Goal: Task Accomplishment & Management: Use online tool/utility

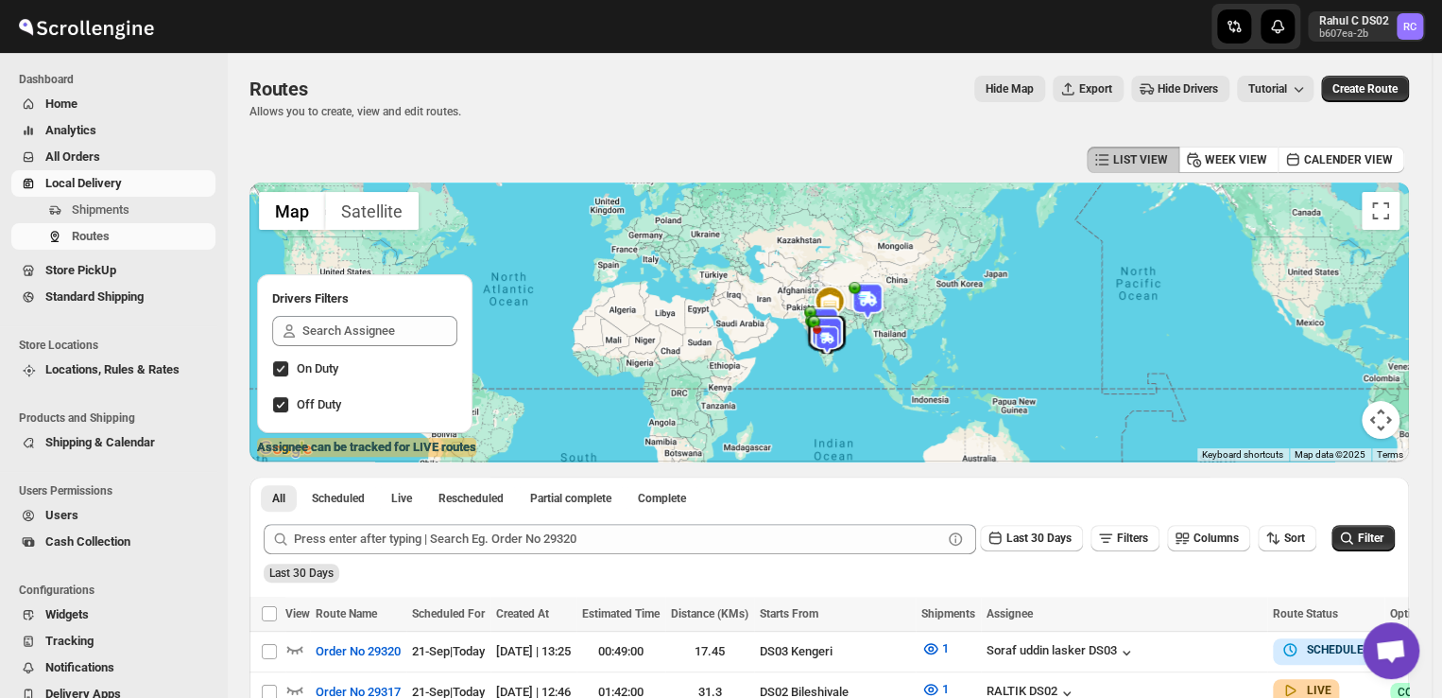
click at [109, 211] on span "Shipments" at bounding box center [101, 209] width 58 height 14
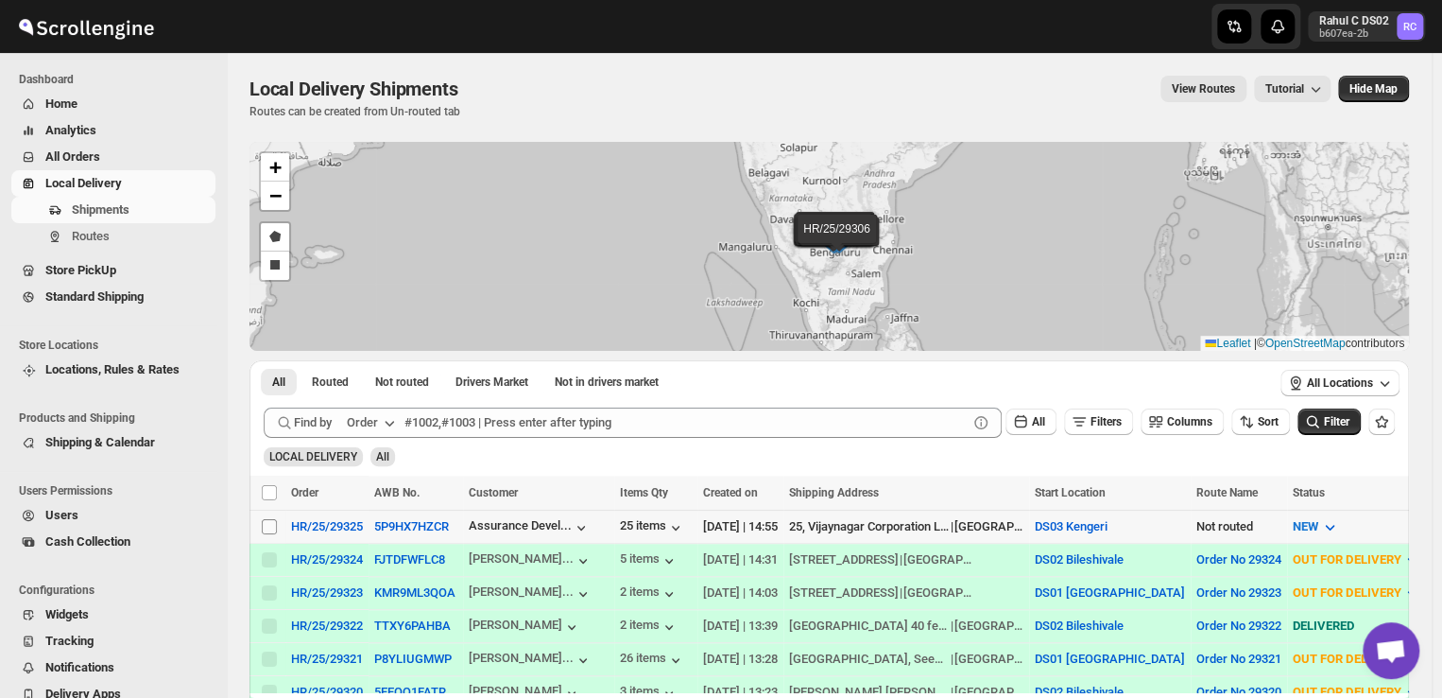
click at [268, 519] on input "Select shipment" at bounding box center [269, 526] width 15 height 15
checkbox input "true"
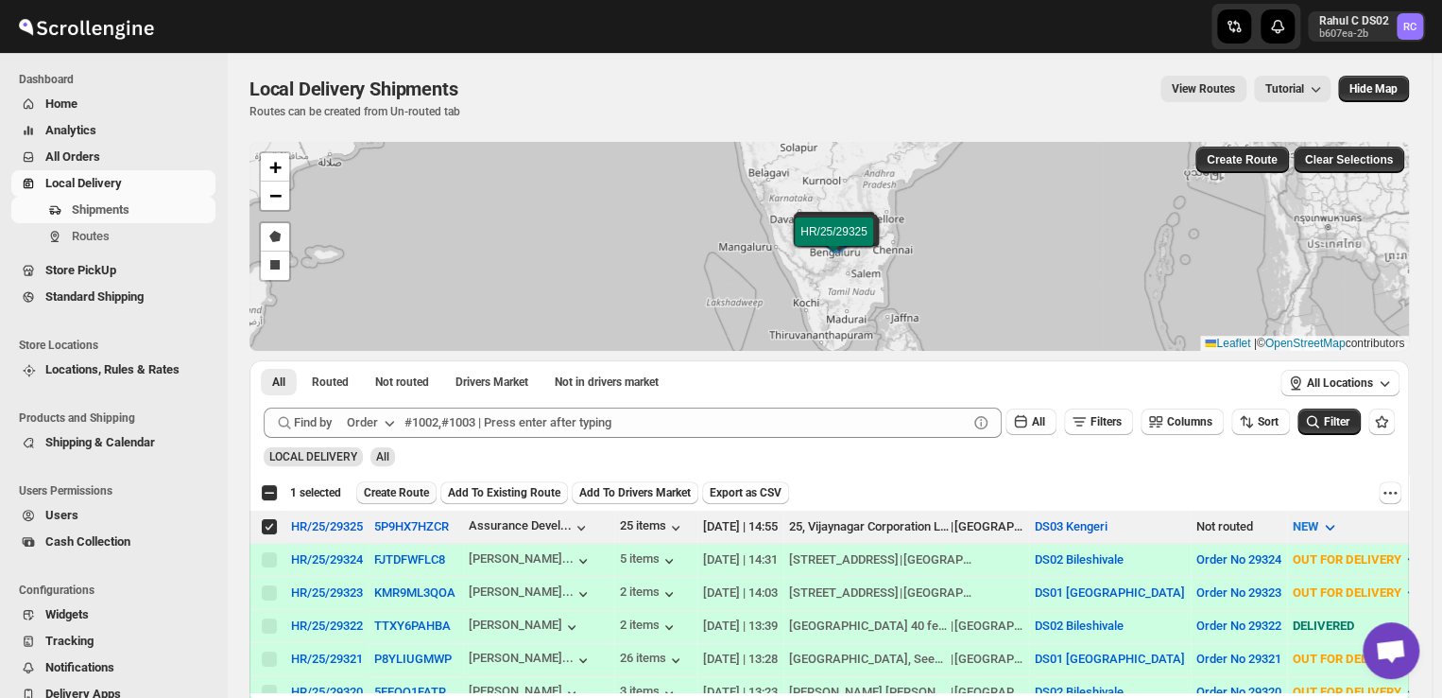
click at [391, 496] on span "Create Route" at bounding box center [396, 492] width 65 height 15
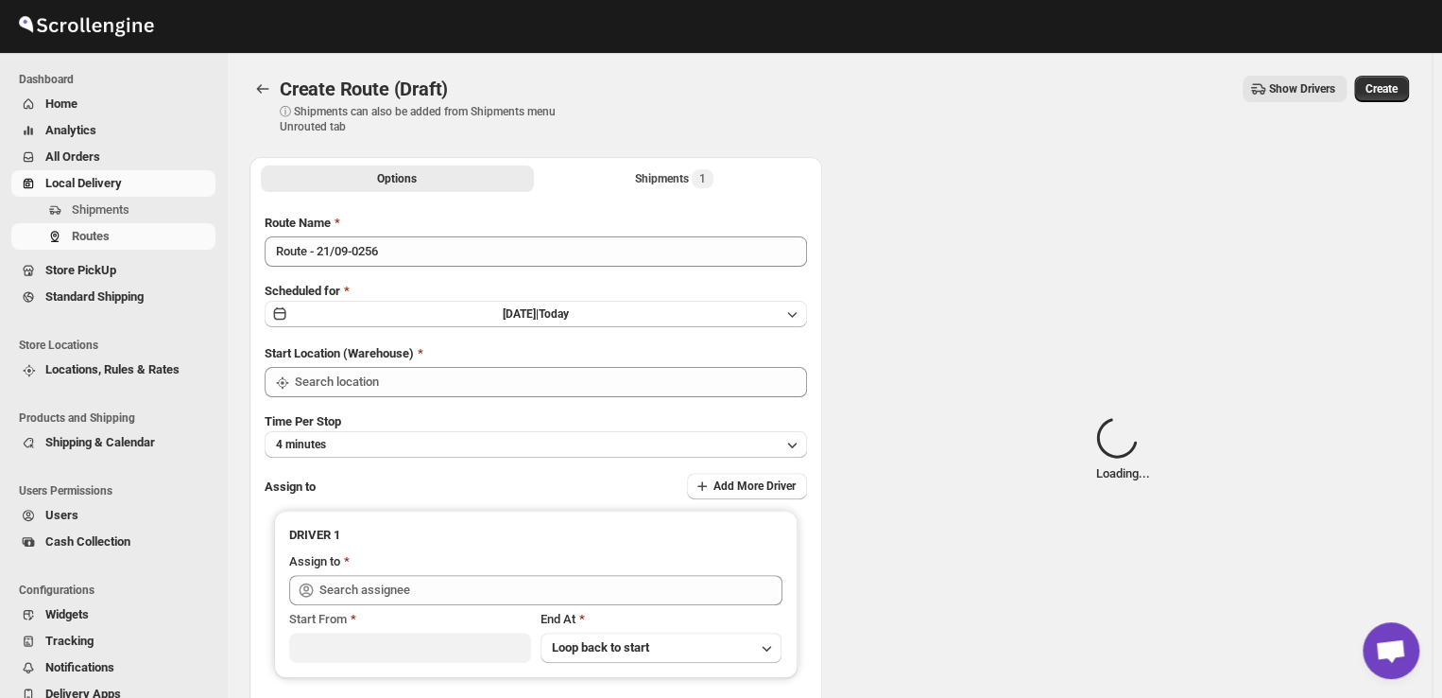
type input "DS03 Kengeri"
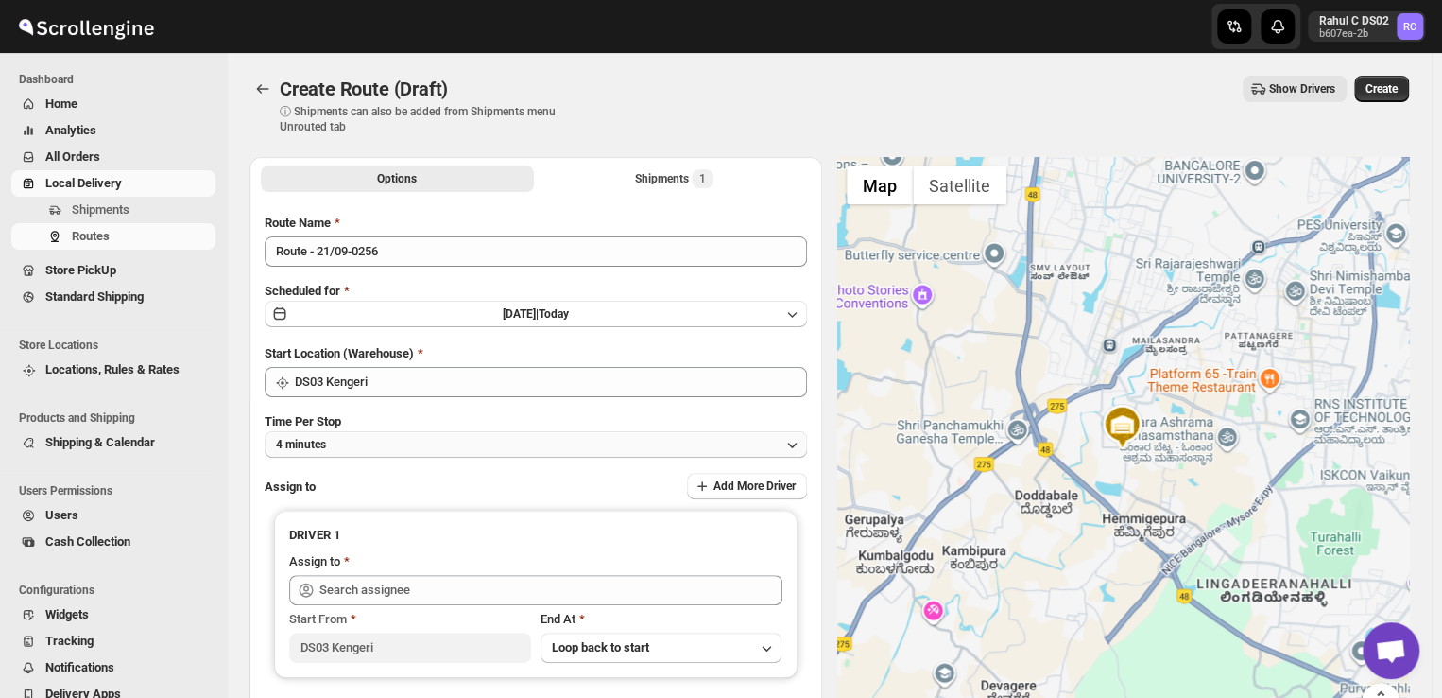
click at [355, 445] on button "4 minutes" at bounding box center [536, 444] width 543 height 26
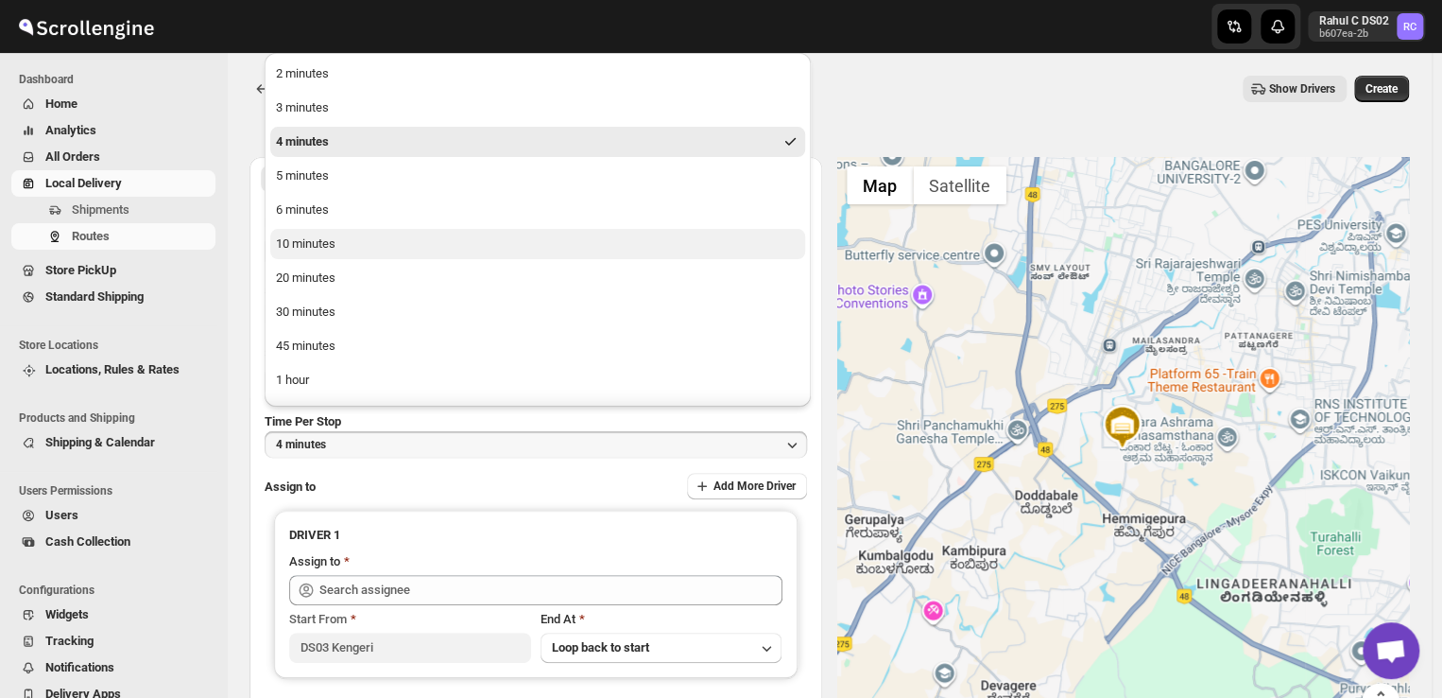
click at [319, 242] on div "10 minutes" at bounding box center [306, 243] width 60 height 19
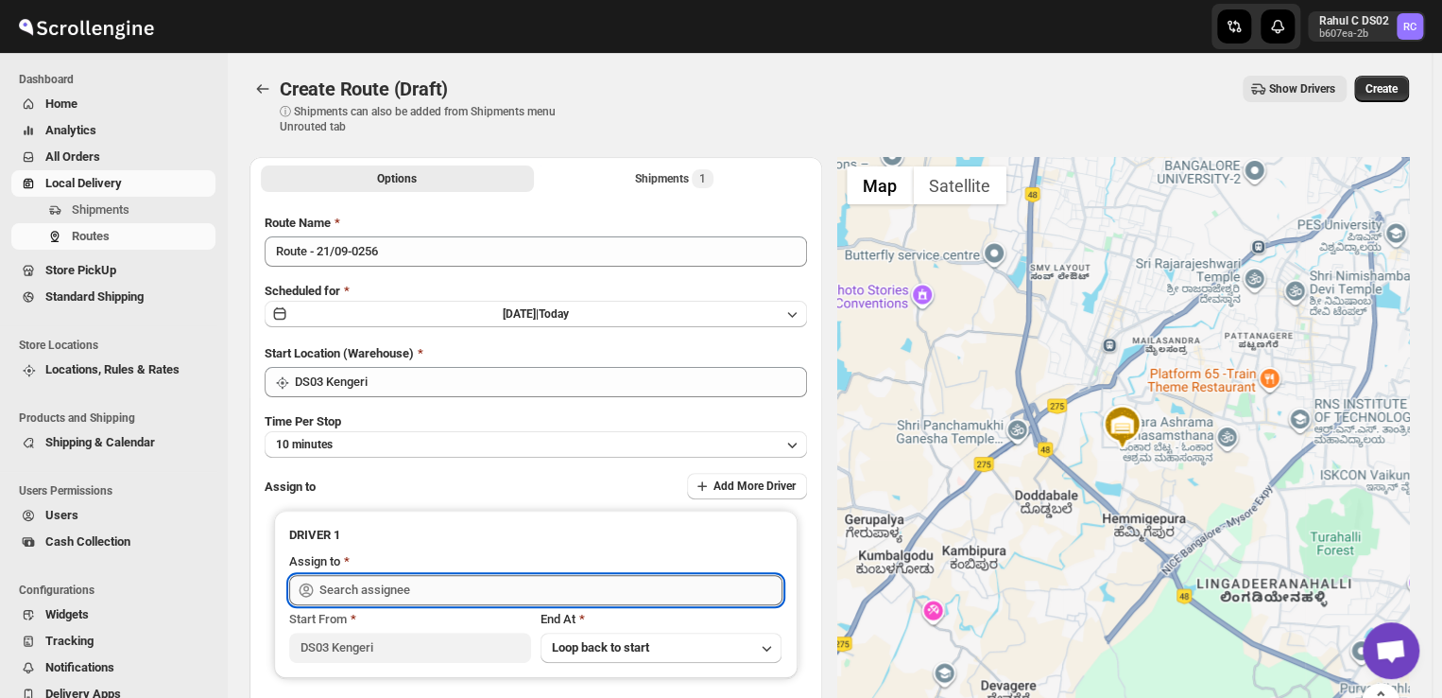
click at [437, 580] on input "text" at bounding box center [550, 590] width 463 height 30
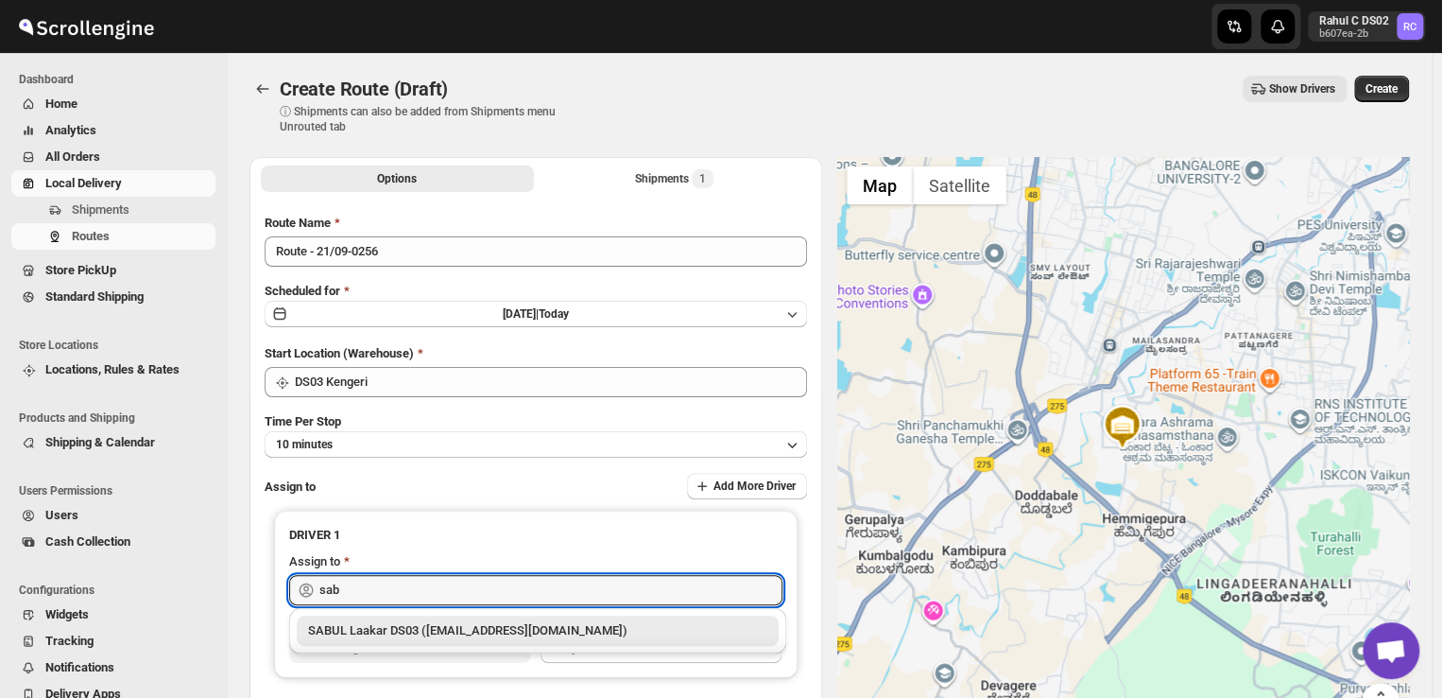
click at [404, 627] on div "SABUL Laakar DS03 ([EMAIL_ADDRESS][DOMAIN_NAME])" at bounding box center [537, 630] width 459 height 19
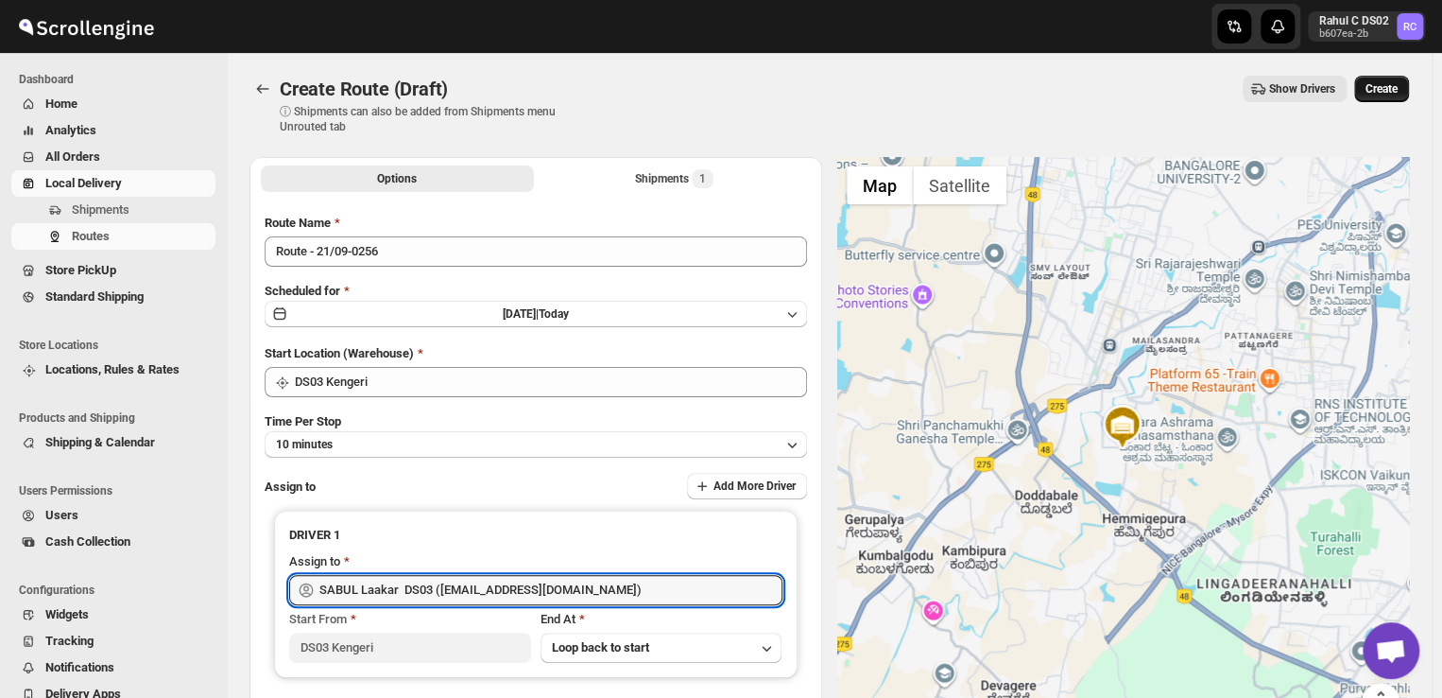
type input "SABUL Laakar DS03 ([EMAIL_ADDRESS][DOMAIN_NAME])"
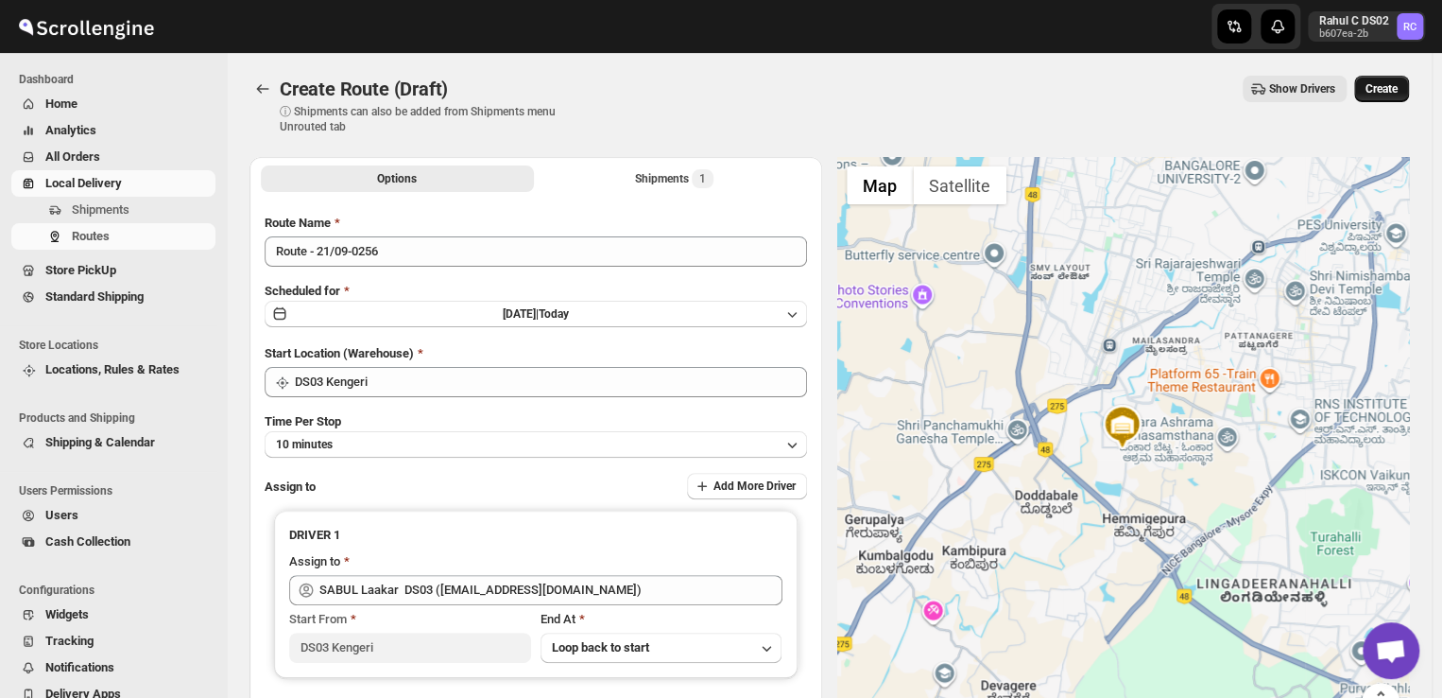
click at [1380, 82] on span "Create" at bounding box center [1382, 88] width 32 height 15
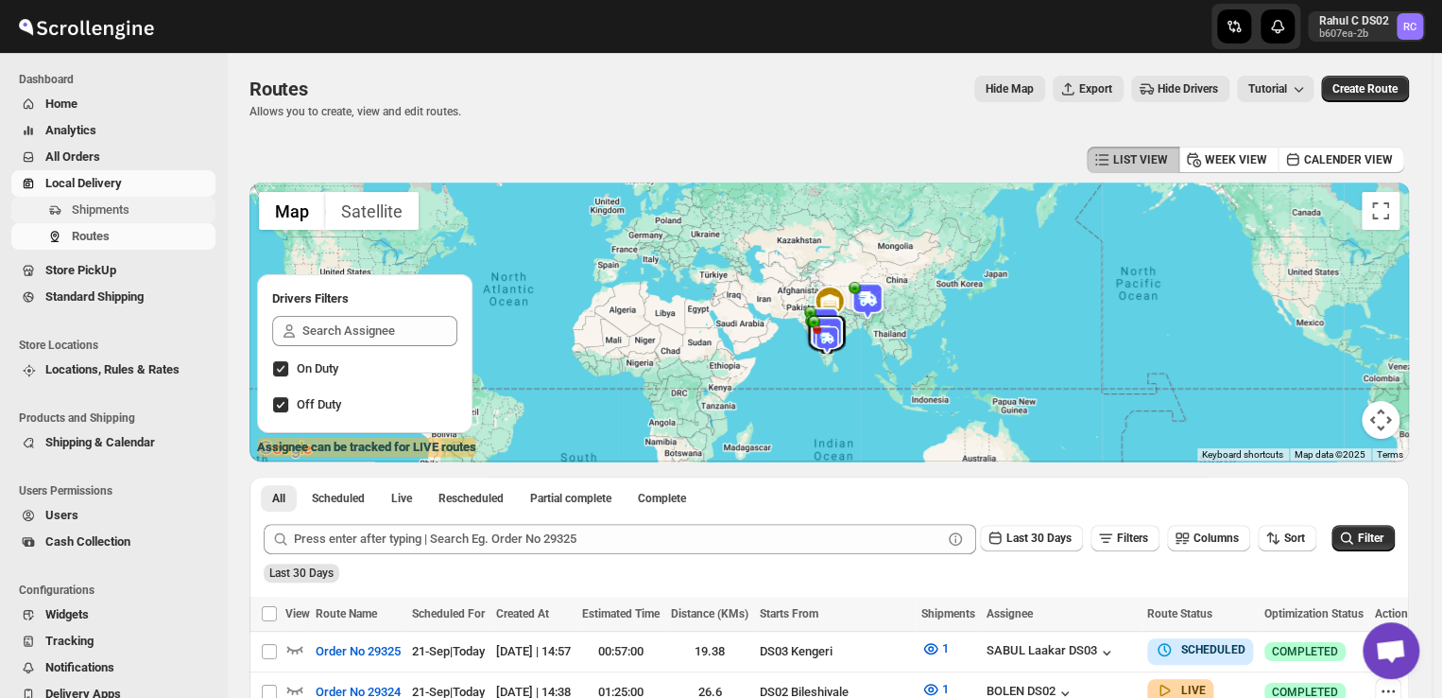
click at [147, 207] on span "Shipments" at bounding box center [142, 209] width 140 height 19
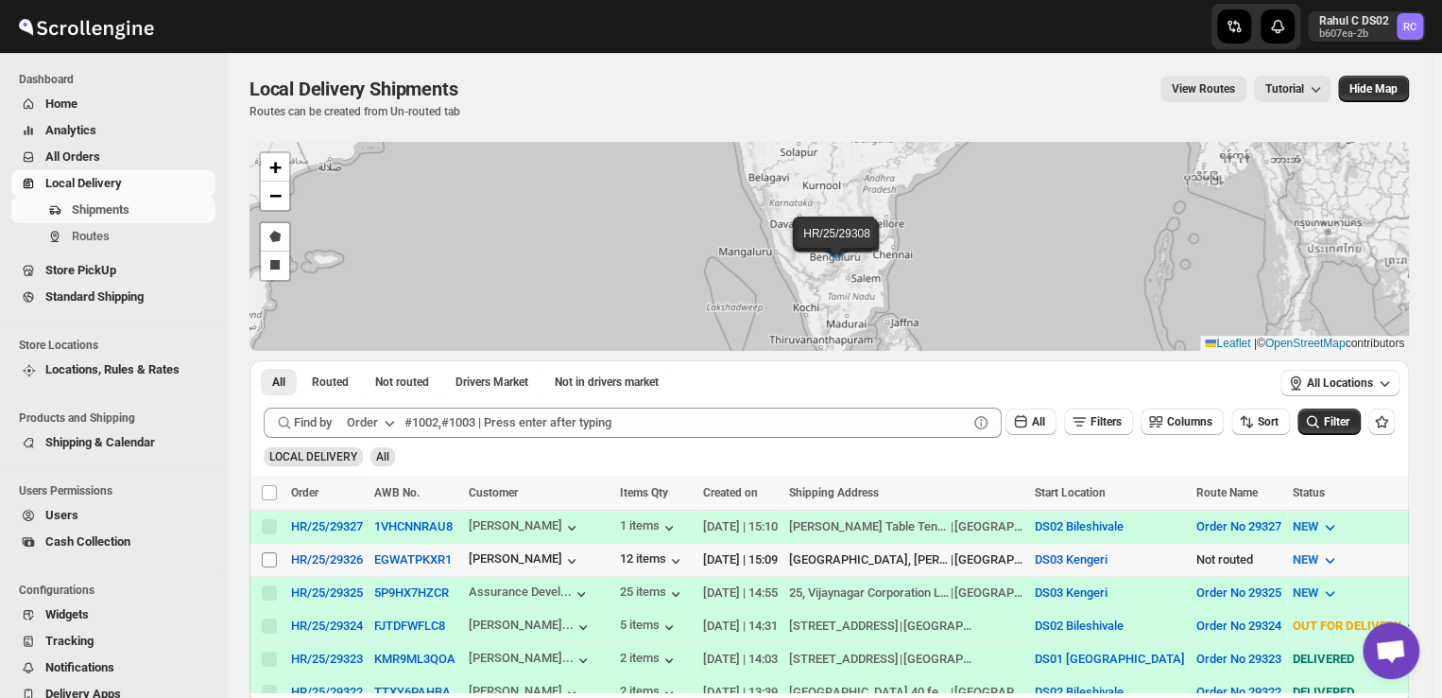
click at [265, 560] on input "Select shipment" at bounding box center [269, 559] width 15 height 15
checkbox input "true"
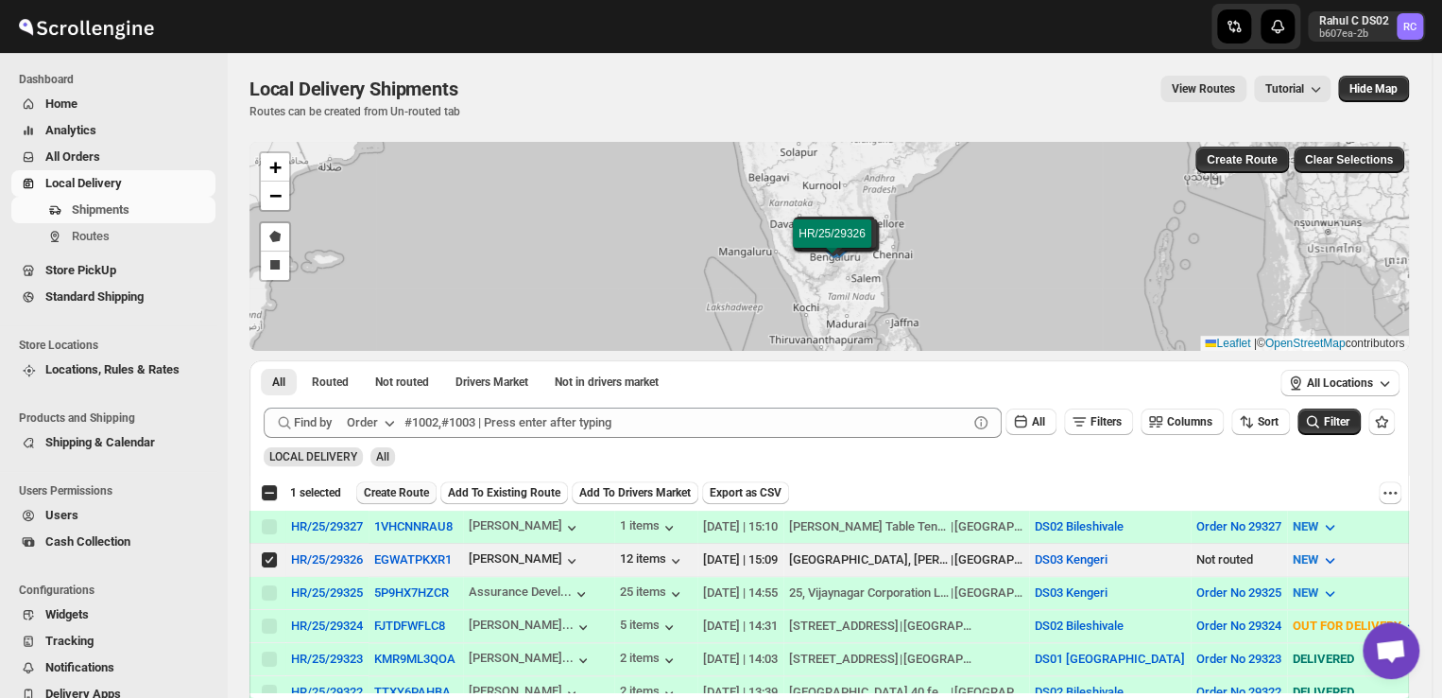
click at [411, 495] on span "Create Route" at bounding box center [396, 492] width 65 height 15
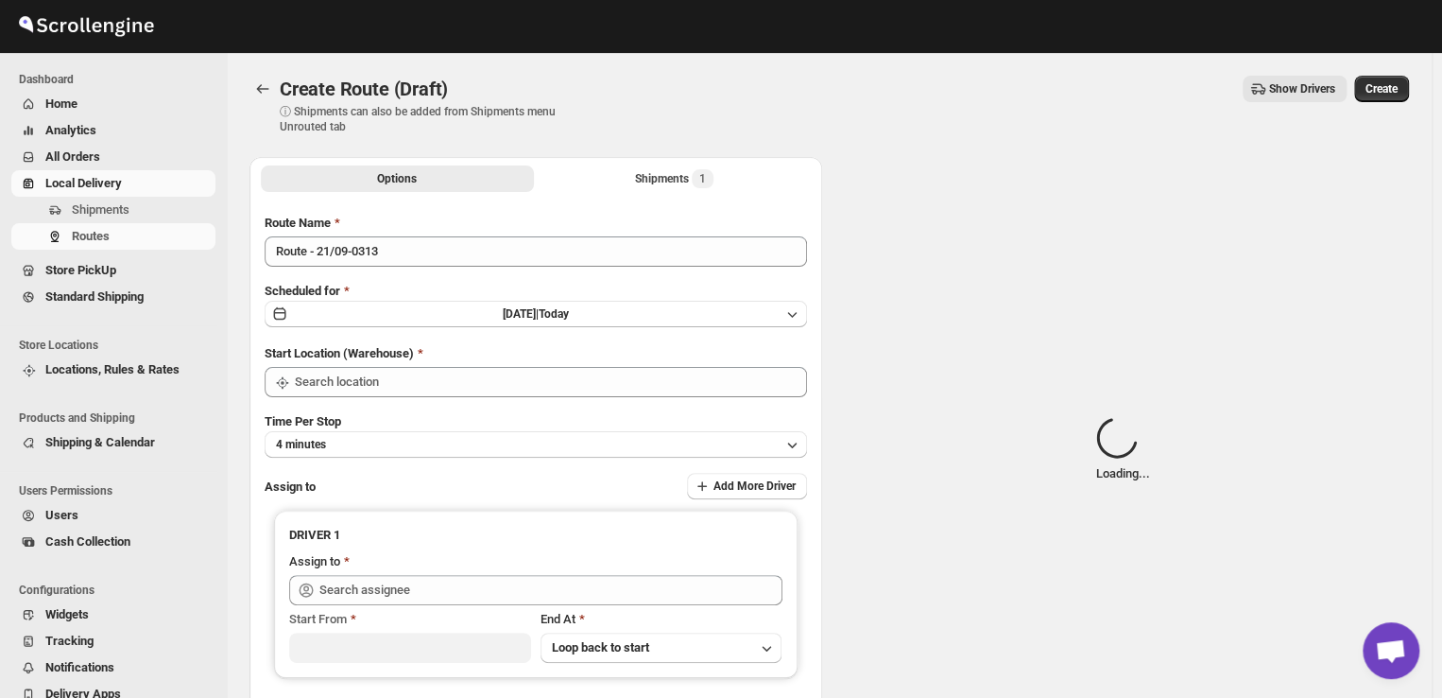
type input "DS03 Kengeri"
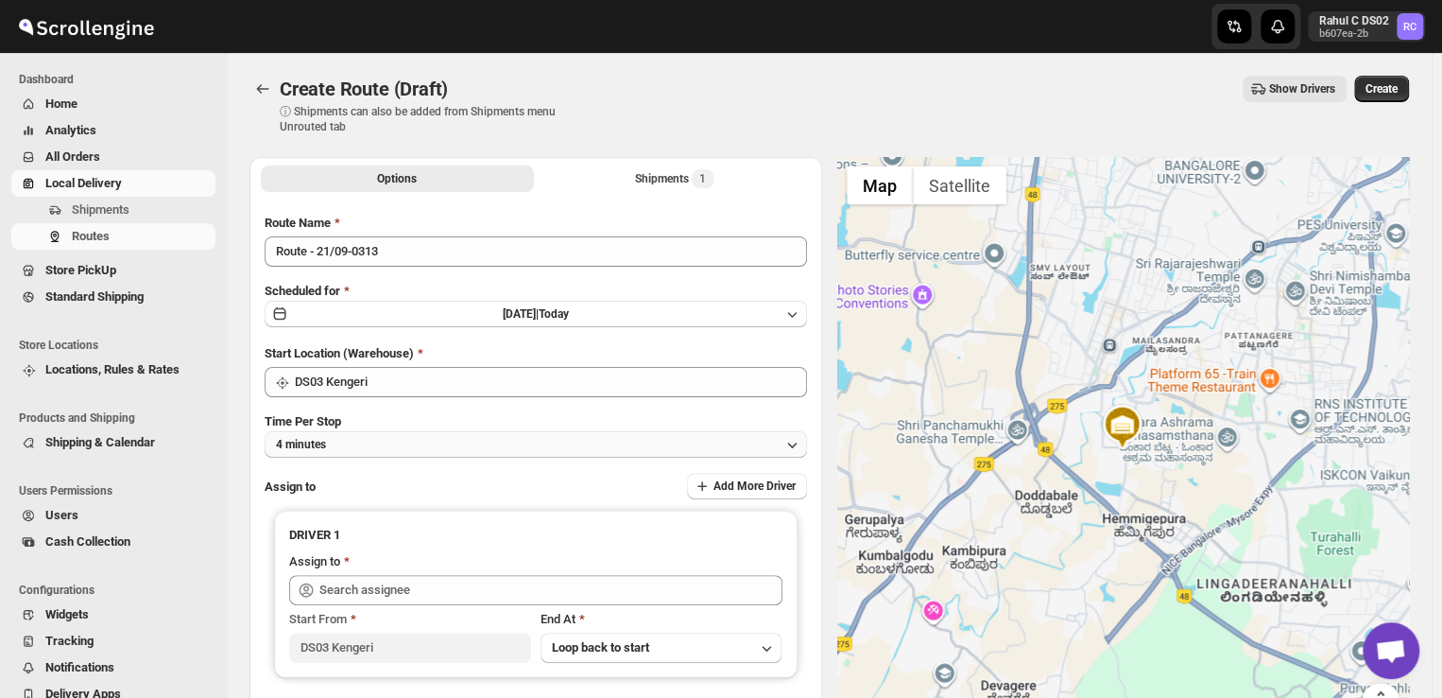
click at [363, 440] on button "4 minutes" at bounding box center [536, 444] width 543 height 26
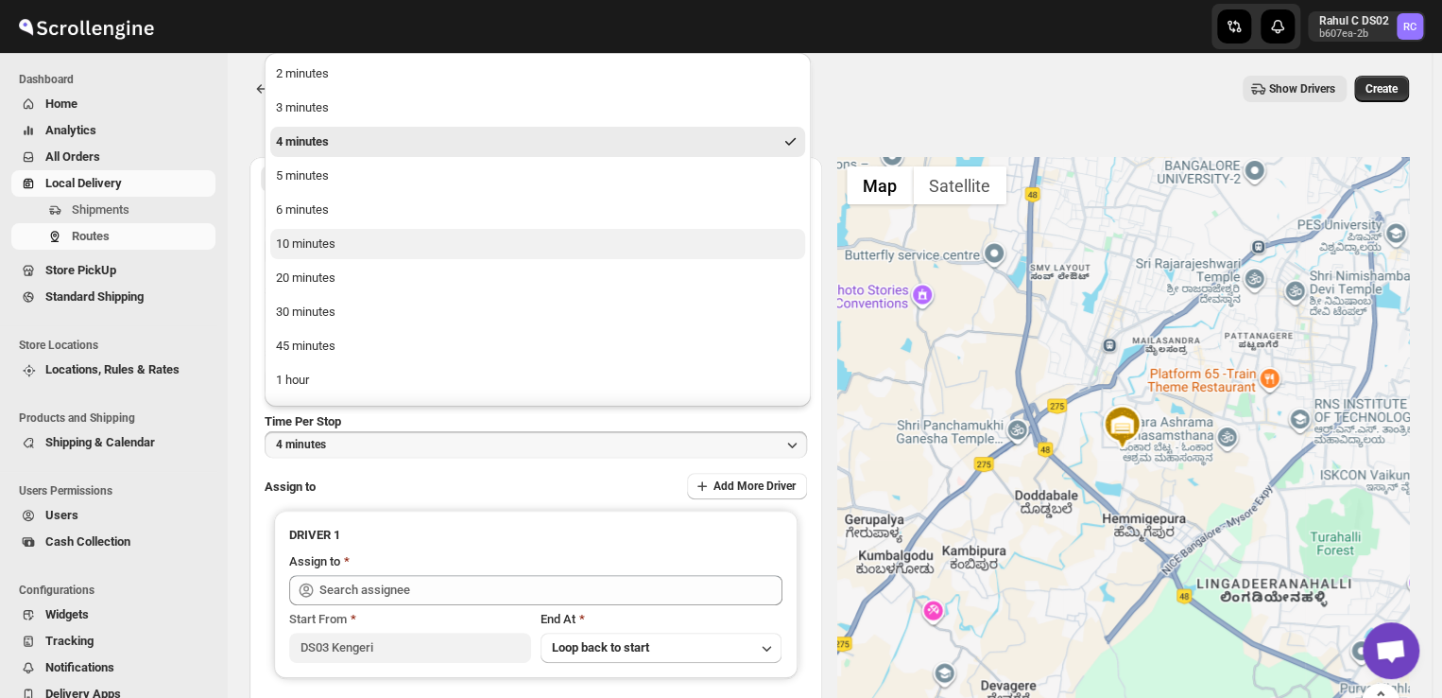
click at [296, 243] on div "10 minutes" at bounding box center [306, 243] width 60 height 19
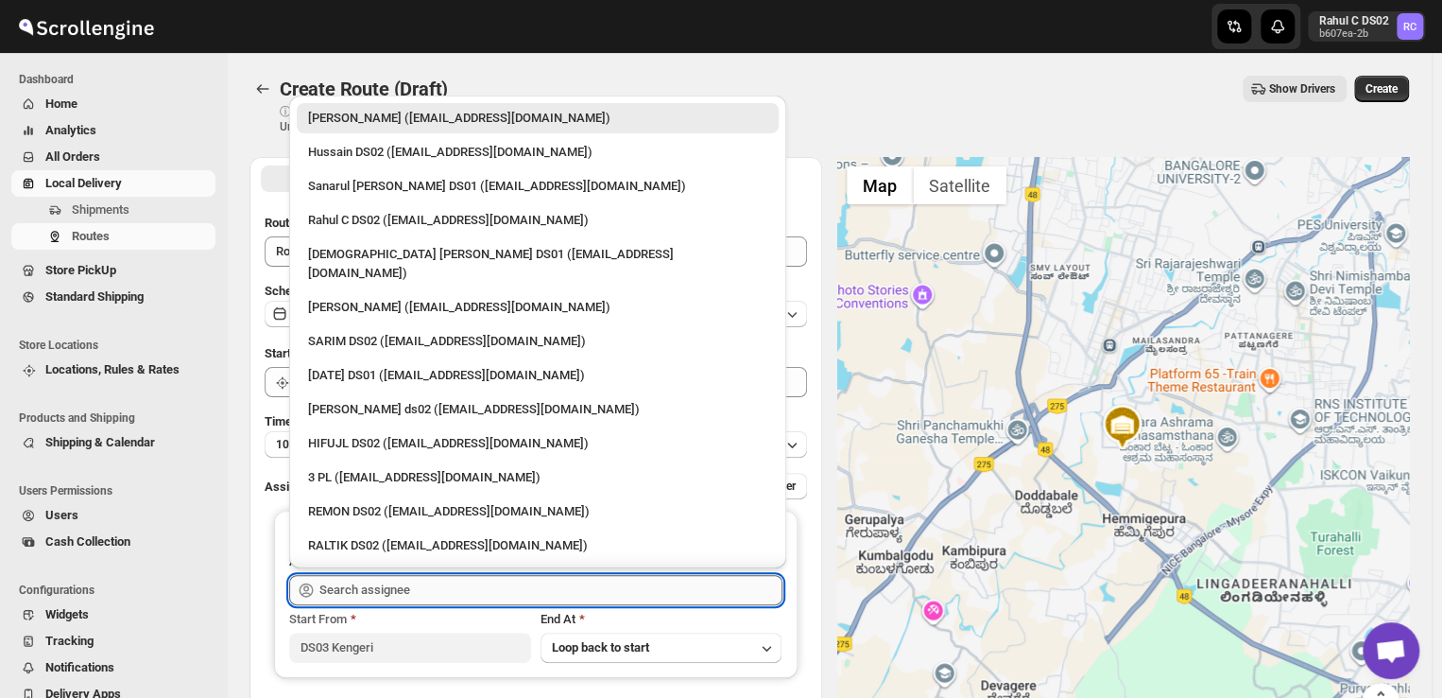
click at [432, 591] on input "text" at bounding box center [550, 590] width 463 height 30
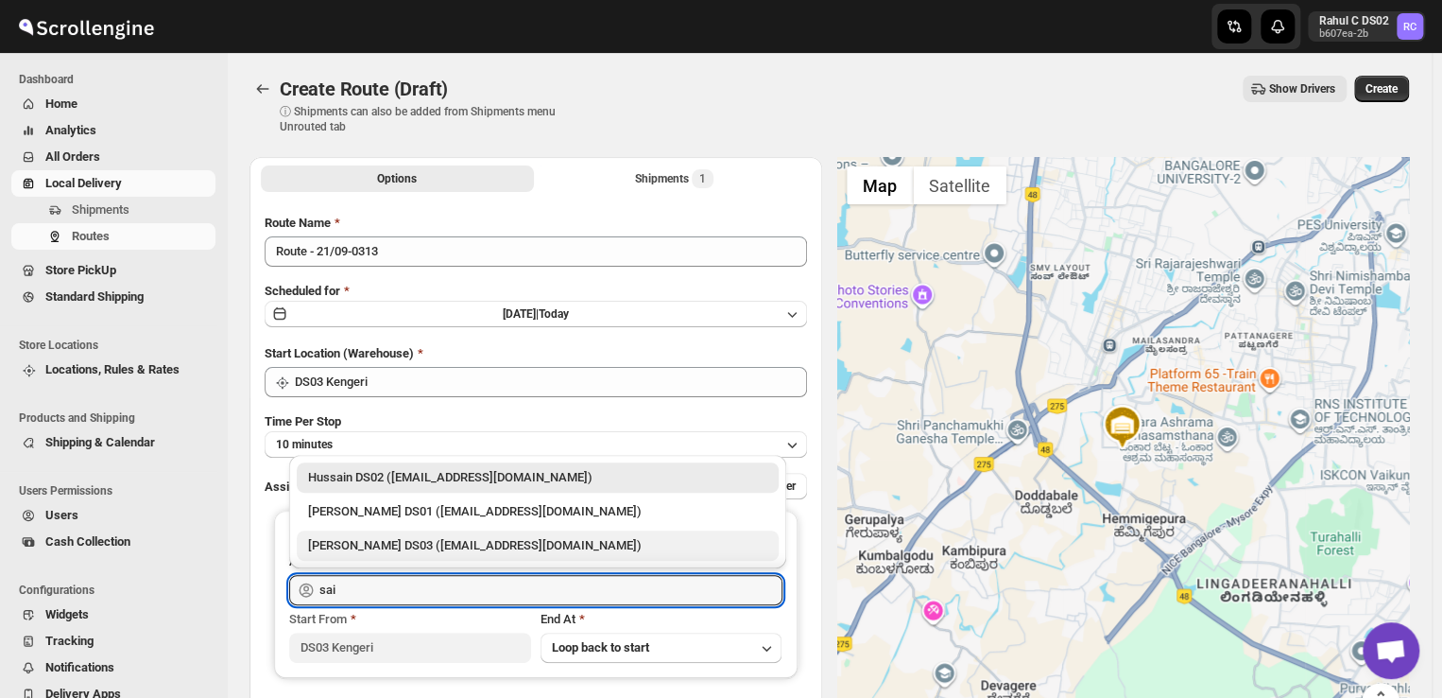
click at [340, 546] on div "[PERSON_NAME] DS03 ([EMAIL_ADDRESS][DOMAIN_NAME])" at bounding box center [537, 545] width 459 height 19
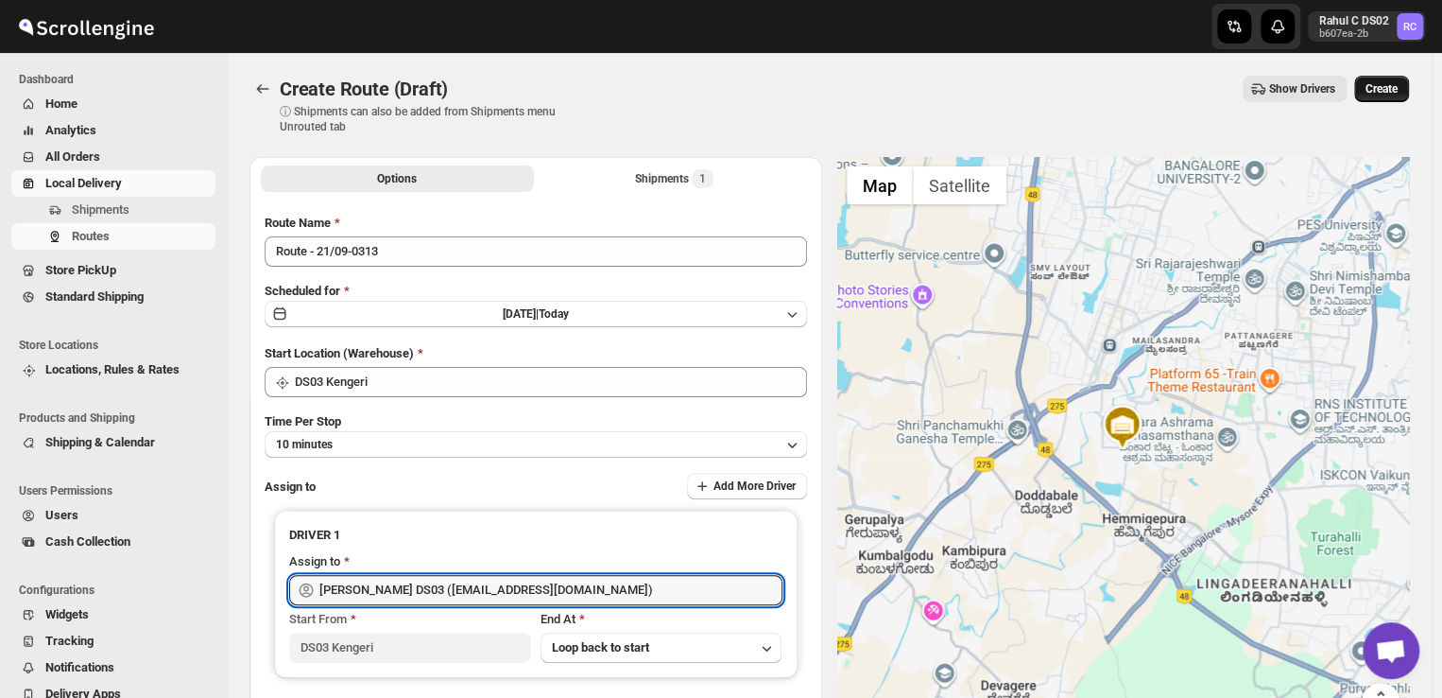
type input "[PERSON_NAME] DS03 ([EMAIL_ADDRESS][DOMAIN_NAME])"
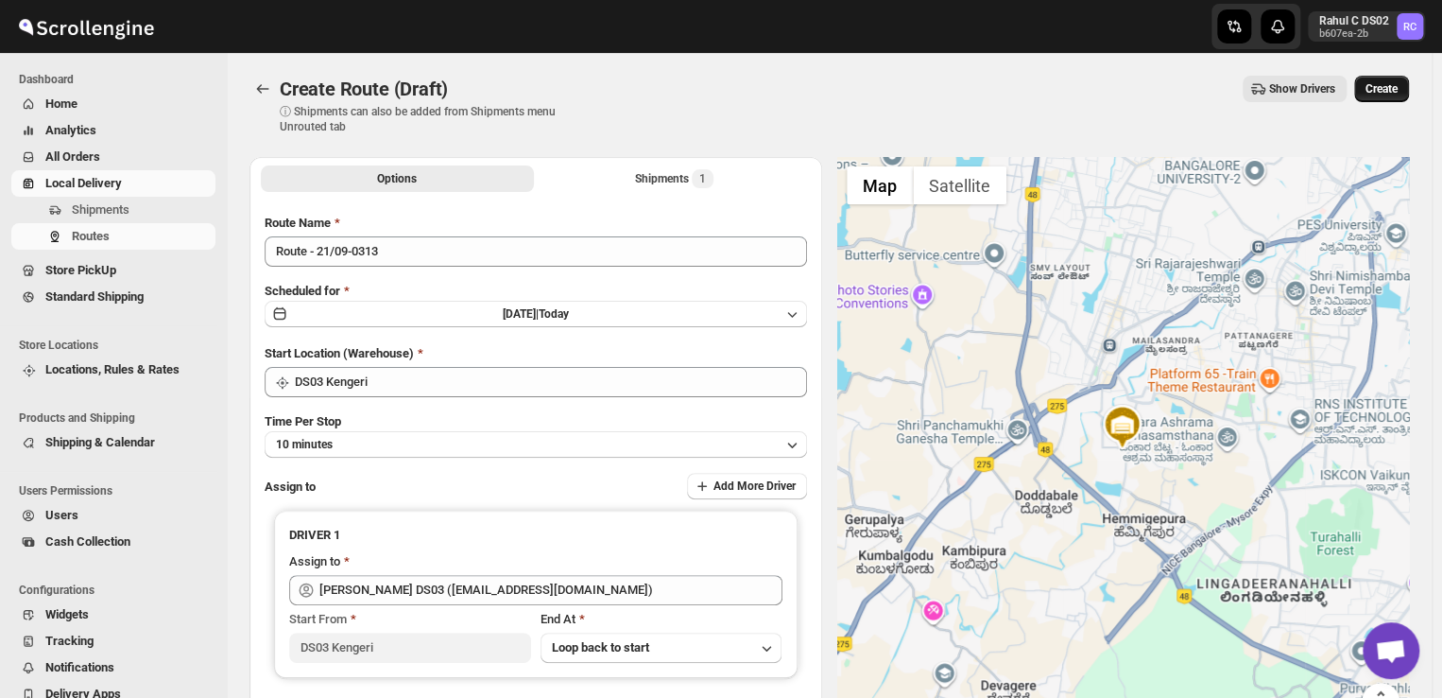
click at [1394, 84] on span "Create" at bounding box center [1382, 88] width 32 height 15
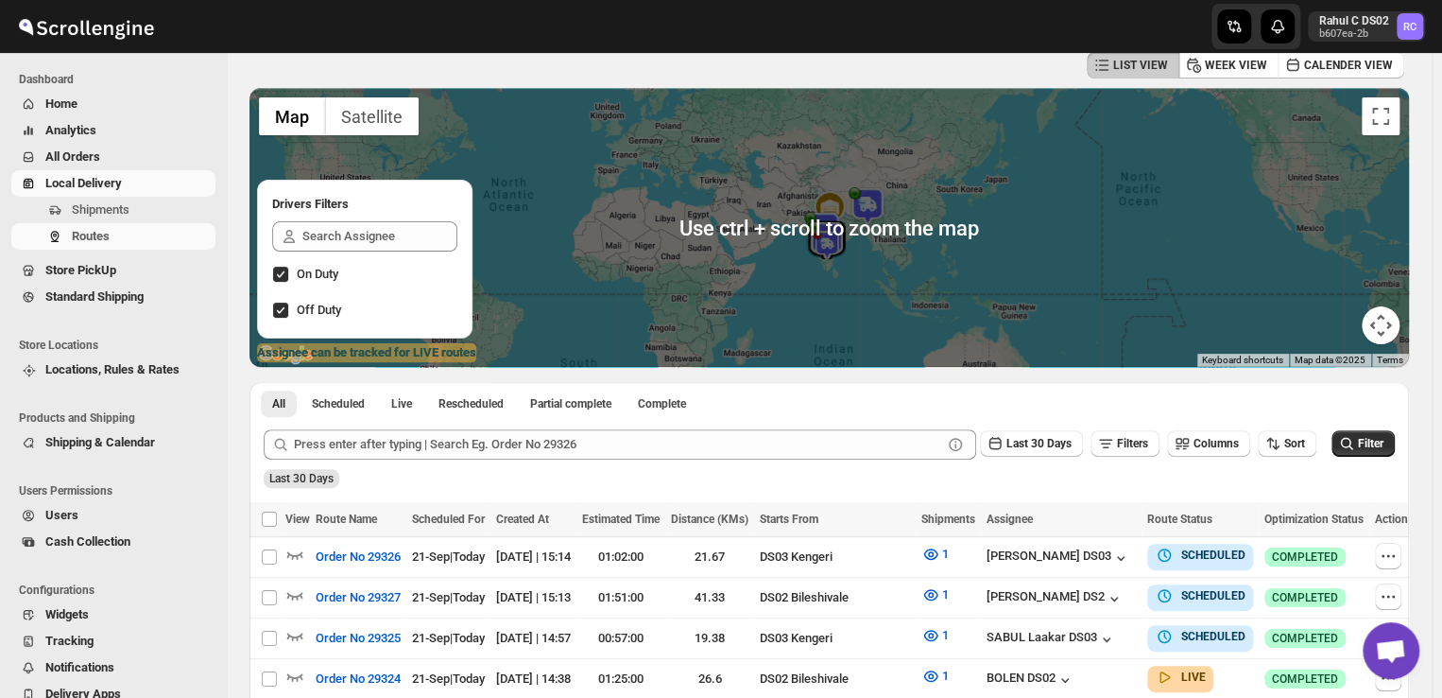
scroll to position [96, 0]
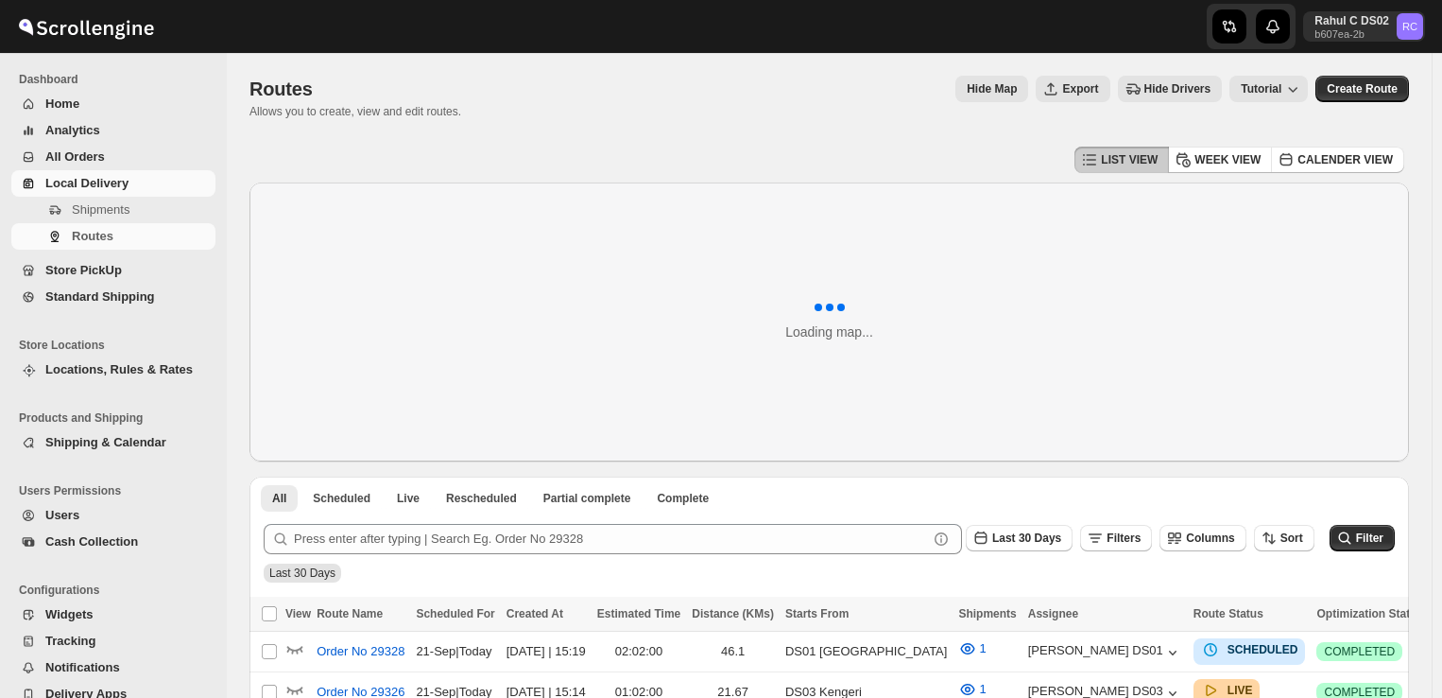
scroll to position [96, 0]
